Goal: Task Accomplishment & Management: Manage account settings

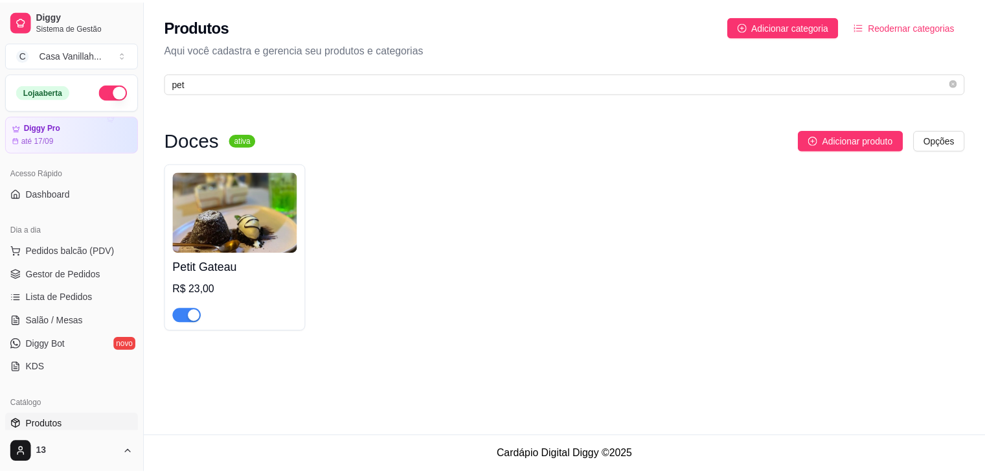
scroll to position [65, 0]
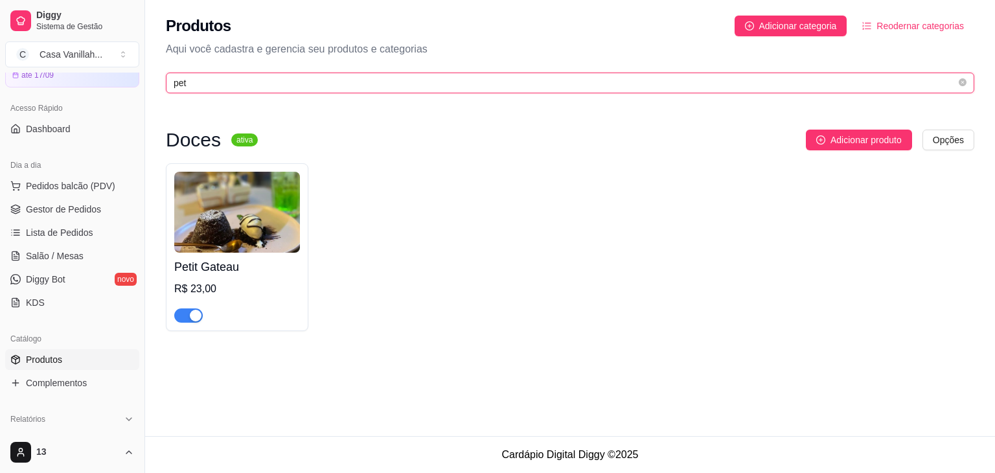
click at [503, 81] on input "pet" at bounding box center [565, 83] width 782 height 14
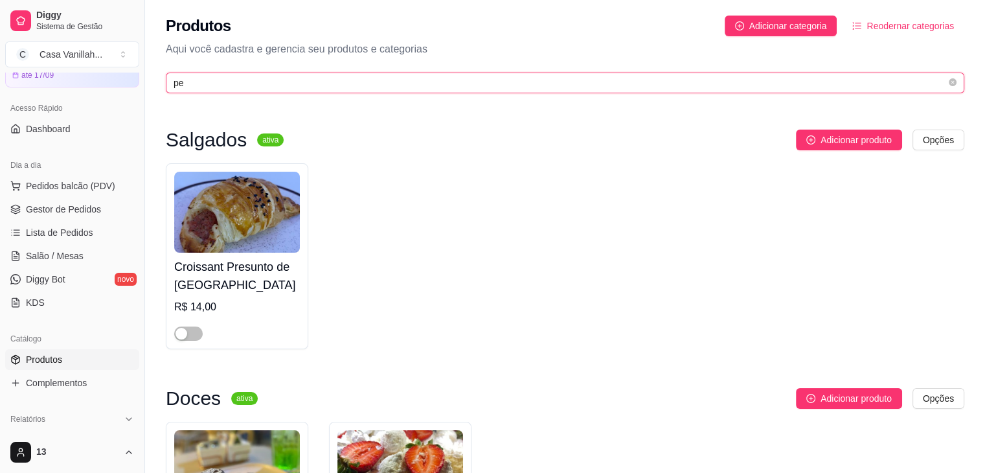
type input "p"
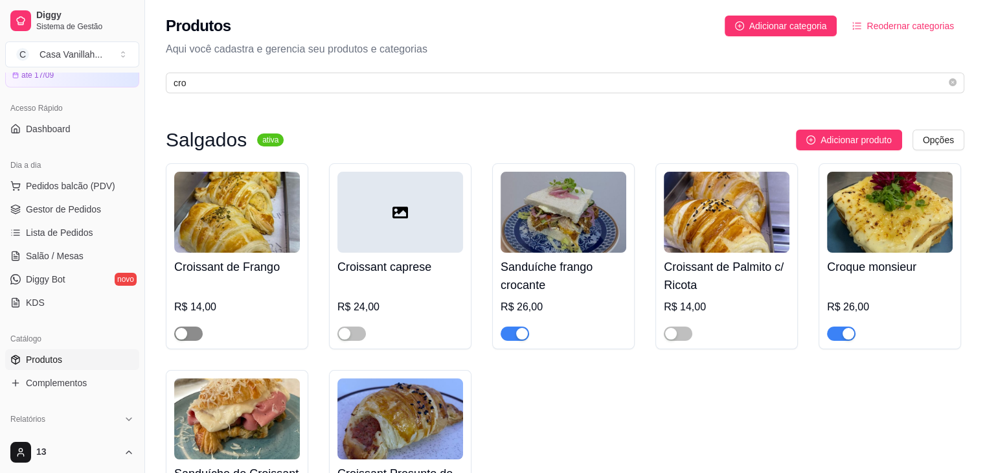
click at [195, 331] on span "button" at bounding box center [188, 333] width 28 height 14
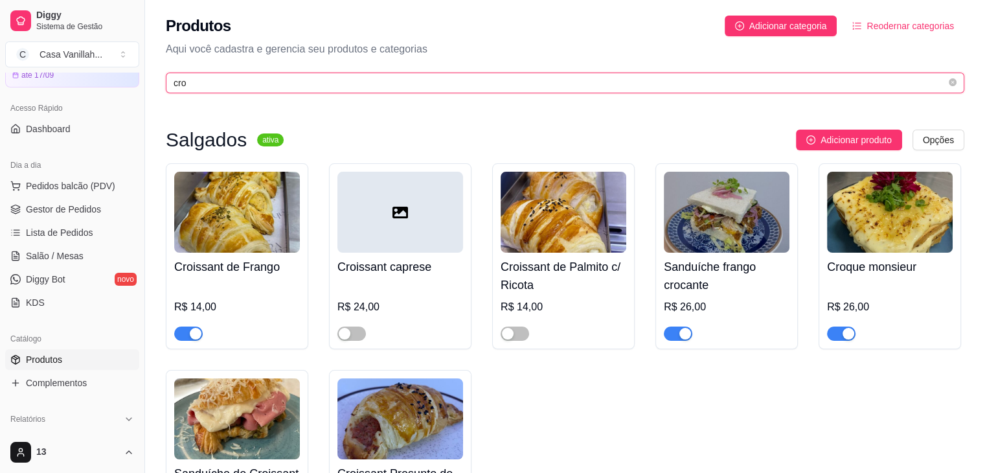
click at [455, 89] on input "cro" at bounding box center [560, 83] width 773 height 14
type input "c"
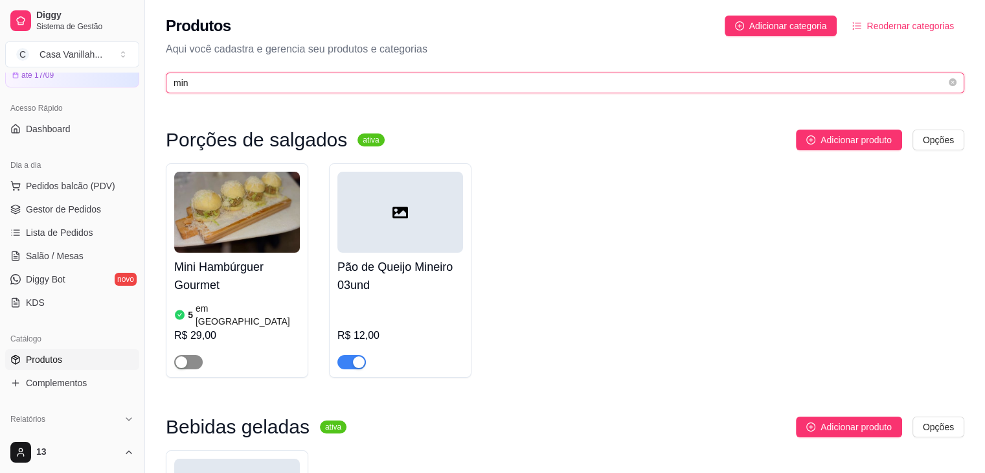
type input "min"
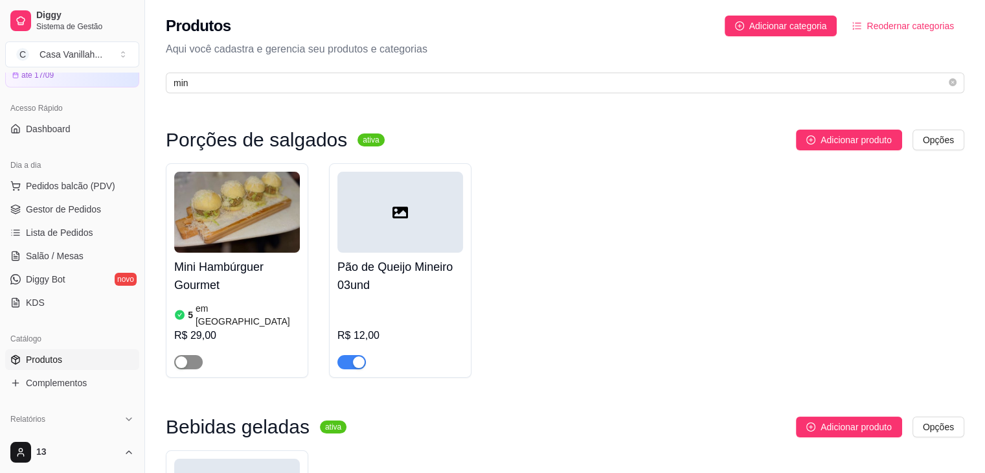
click at [194, 355] on span "button" at bounding box center [188, 362] width 28 height 14
drag, startPoint x: 313, startPoint y: 329, endPoint x: 580, endPoint y: 230, distance: 284.0
click at [326, 326] on div "Mini Hambúrguer Gourmet 5 em estoque R$ 29,00 Pão de Queijo Mineiro 03und R$ 12…" at bounding box center [565, 270] width 798 height 214
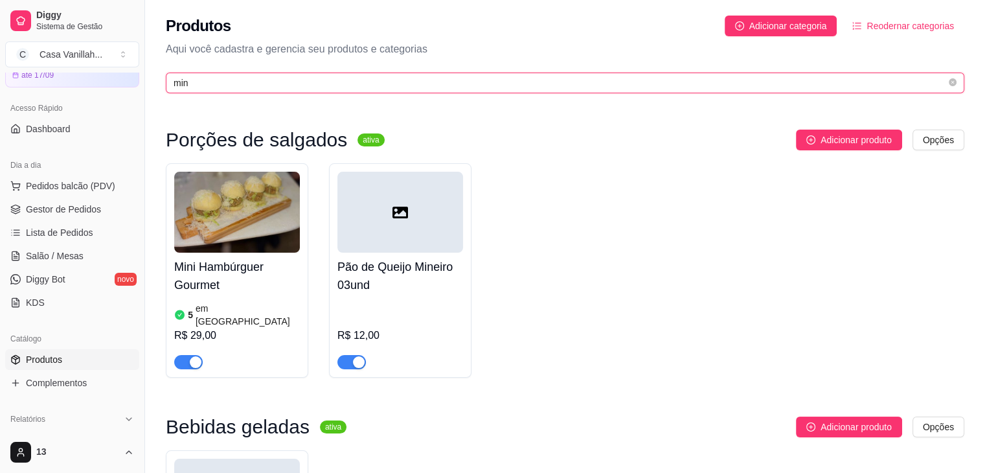
drag, startPoint x: 565, startPoint y: 68, endPoint x: 495, endPoint y: 95, distance: 74.4
click at [519, 89] on input "min" at bounding box center [560, 83] width 773 height 14
drag, startPoint x: 495, startPoint y: 95, endPoint x: 495, endPoint y: 61, distance: 34.3
click at [495, 65] on div "Produtos Adicionar categoria Reodernar categorias Aqui você cadastra e gerencia…" at bounding box center [565, 50] width 840 height 101
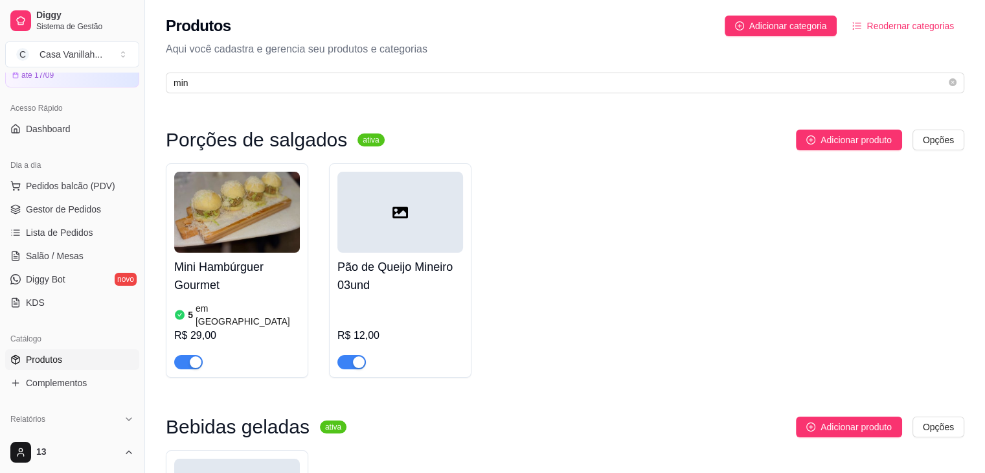
click at [495, 61] on div "Produtos Adicionar categoria Reodernar categorias Aqui você cadastra e gerencia…" at bounding box center [565, 50] width 840 height 101
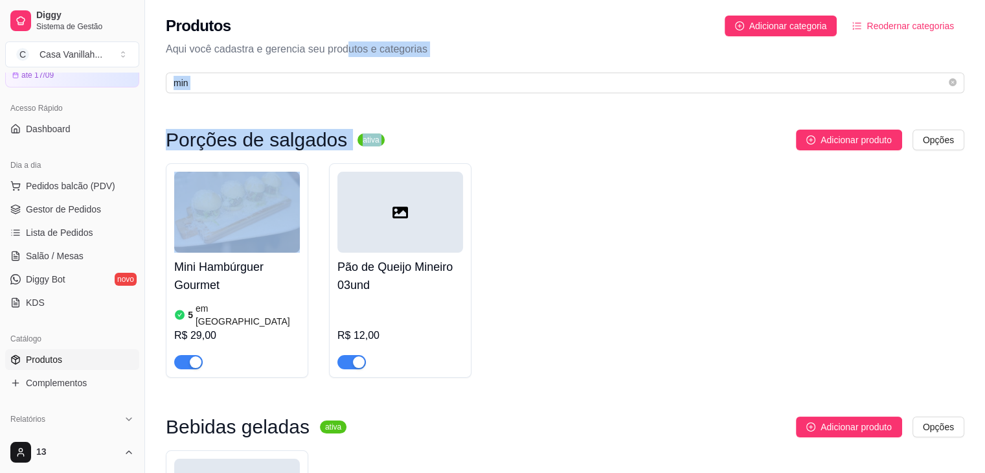
drag, startPoint x: 401, startPoint y: 17, endPoint x: 403, endPoint y: 71, distance: 53.8
click at [326, 51] on div "Produtos Adicionar categoria Reodernar categorias Aqui você cadastra e gerencia…" at bounding box center [565, 323] width 840 height 646
